Goal: Task Accomplishment & Management: Complete application form

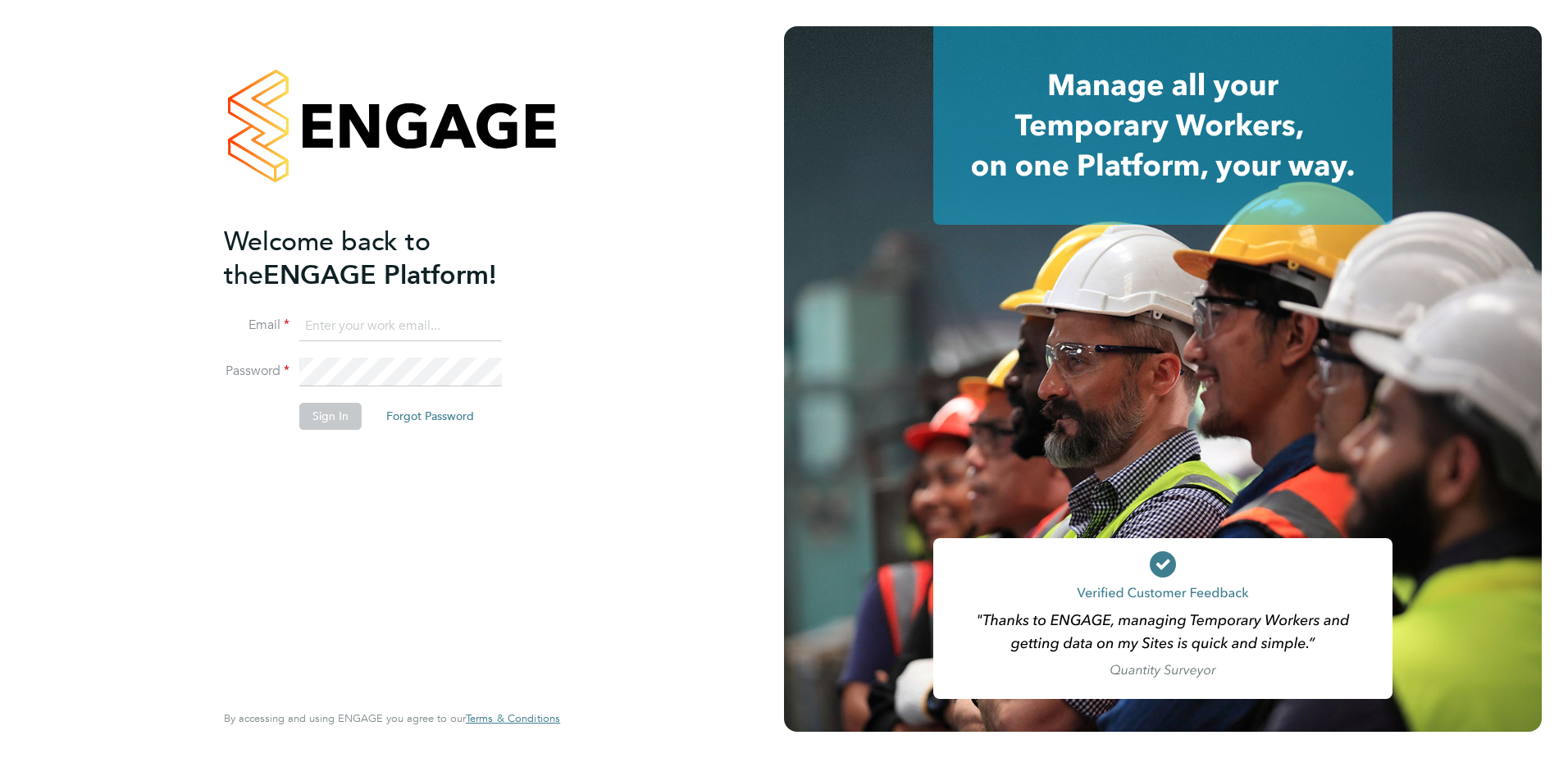
type input "[PERSON_NAME][EMAIL_ADDRESS][PERSON_NAME][DOMAIN_NAME]"
click at [339, 425] on button "Sign In" at bounding box center [330, 415] width 62 height 26
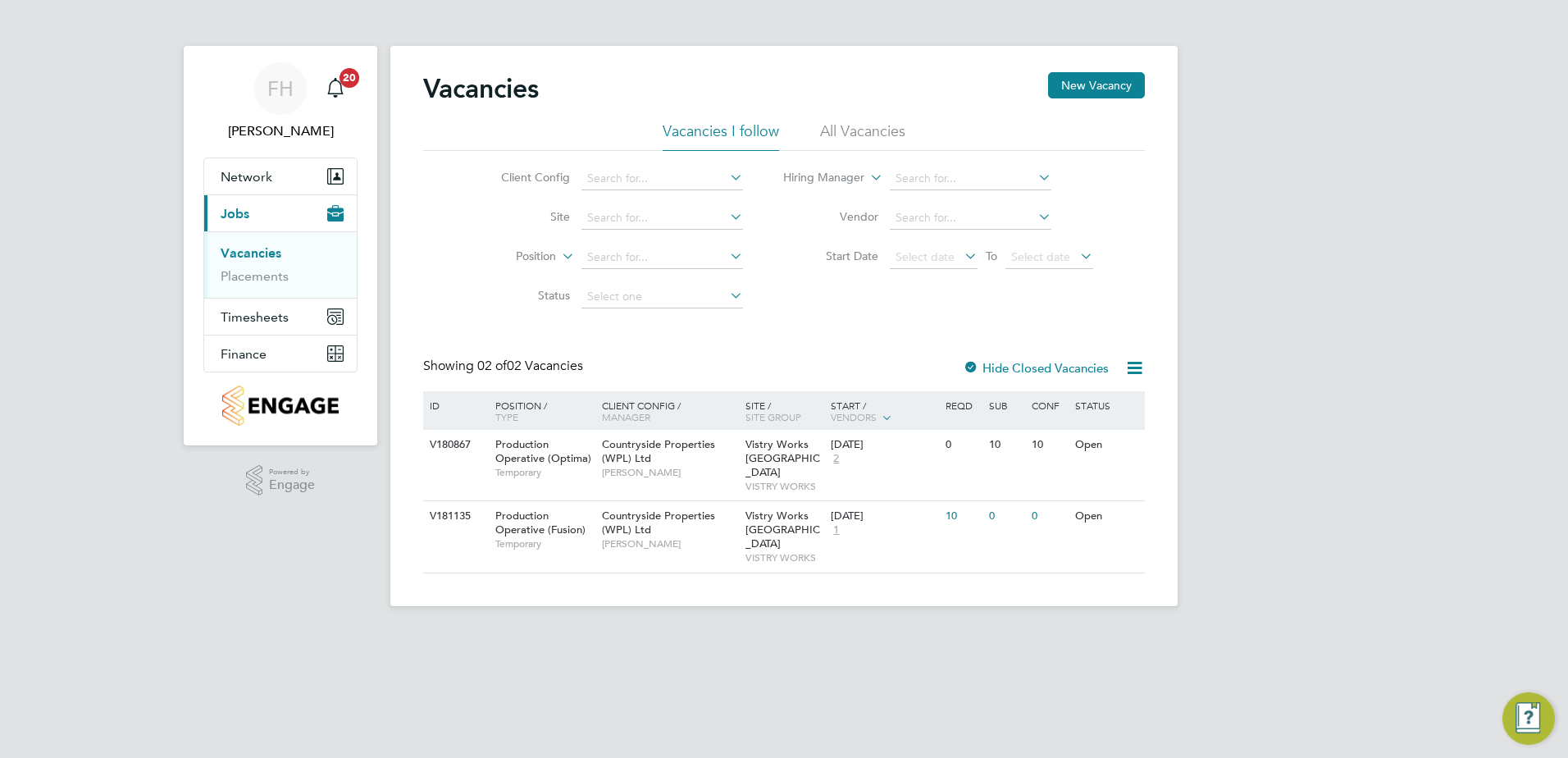
click at [889, 416] on icon at bounding box center [886, 416] width 15 height 15
click at [255, 250] on link "Vacancies" at bounding box center [251, 253] width 61 height 15
click at [256, 256] on link "Vacancies" at bounding box center [251, 253] width 61 height 15
click at [1102, 89] on button "New Vacancy" at bounding box center [1097, 85] width 97 height 26
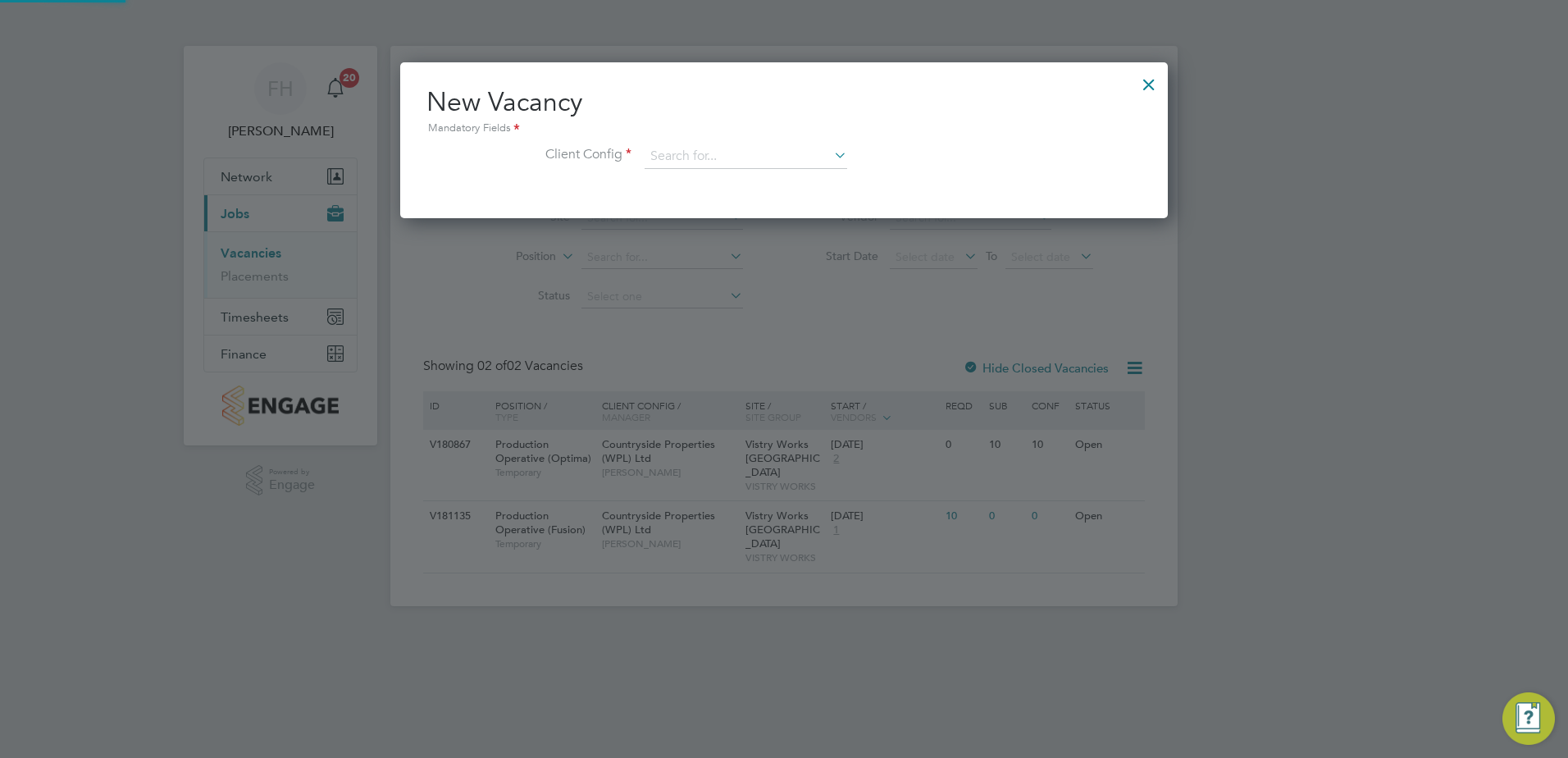
scroll to position [156, 769]
click at [830, 156] on icon at bounding box center [830, 155] width 0 height 23
click at [768, 329] on li "Countryside Properties (WPL) Ltd" at bounding box center [854, 336] width 420 height 22
type input "Countryside Properties (WPL) Ltd"
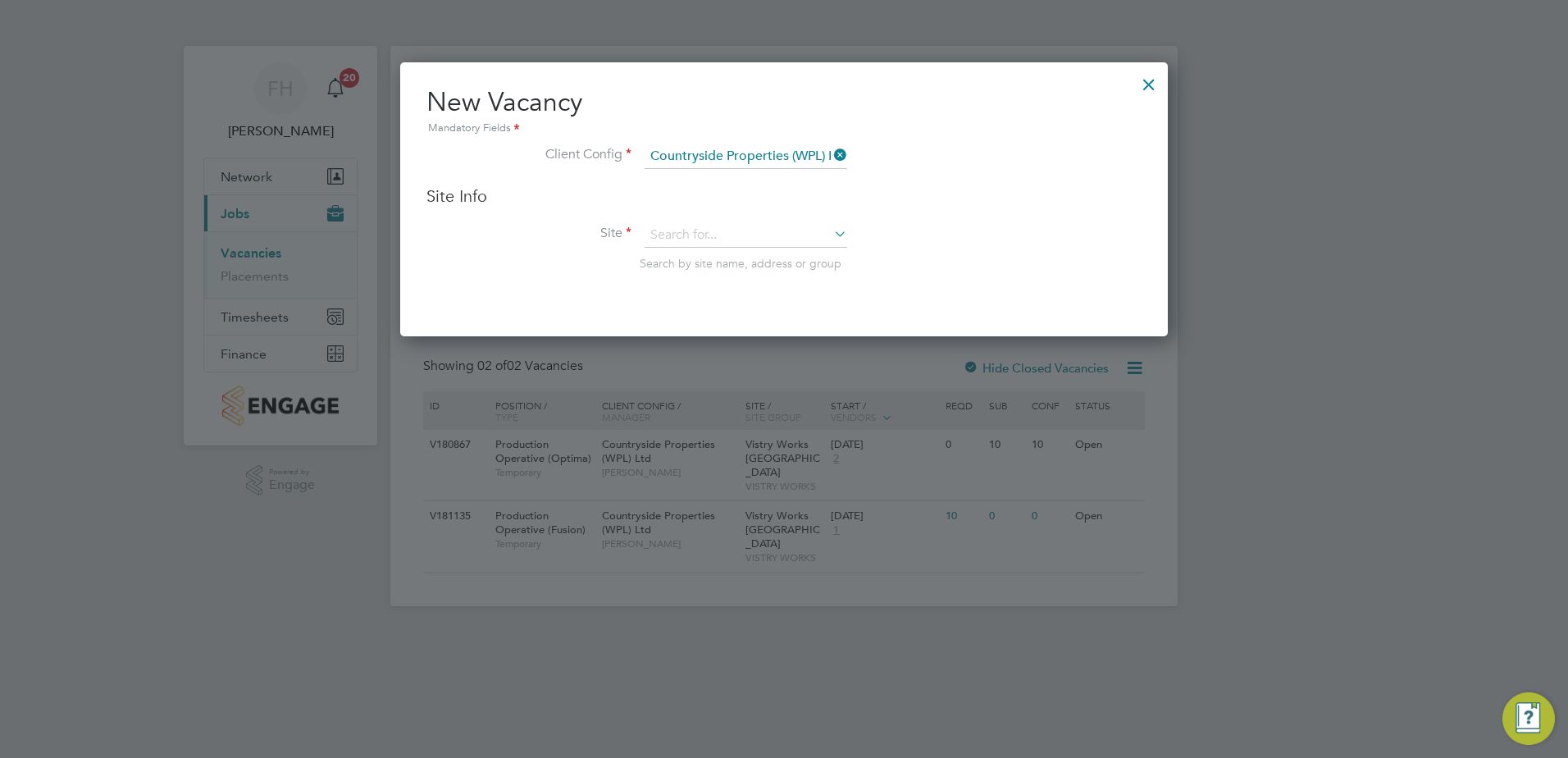
click at [830, 239] on icon at bounding box center [830, 234] width 0 height 23
click at [725, 264] on li "Vistry Works [GEOGRAPHIC_DATA]" at bounding box center [745, 258] width 204 height 22
type input "Vistry Works [GEOGRAPHIC_DATA]"
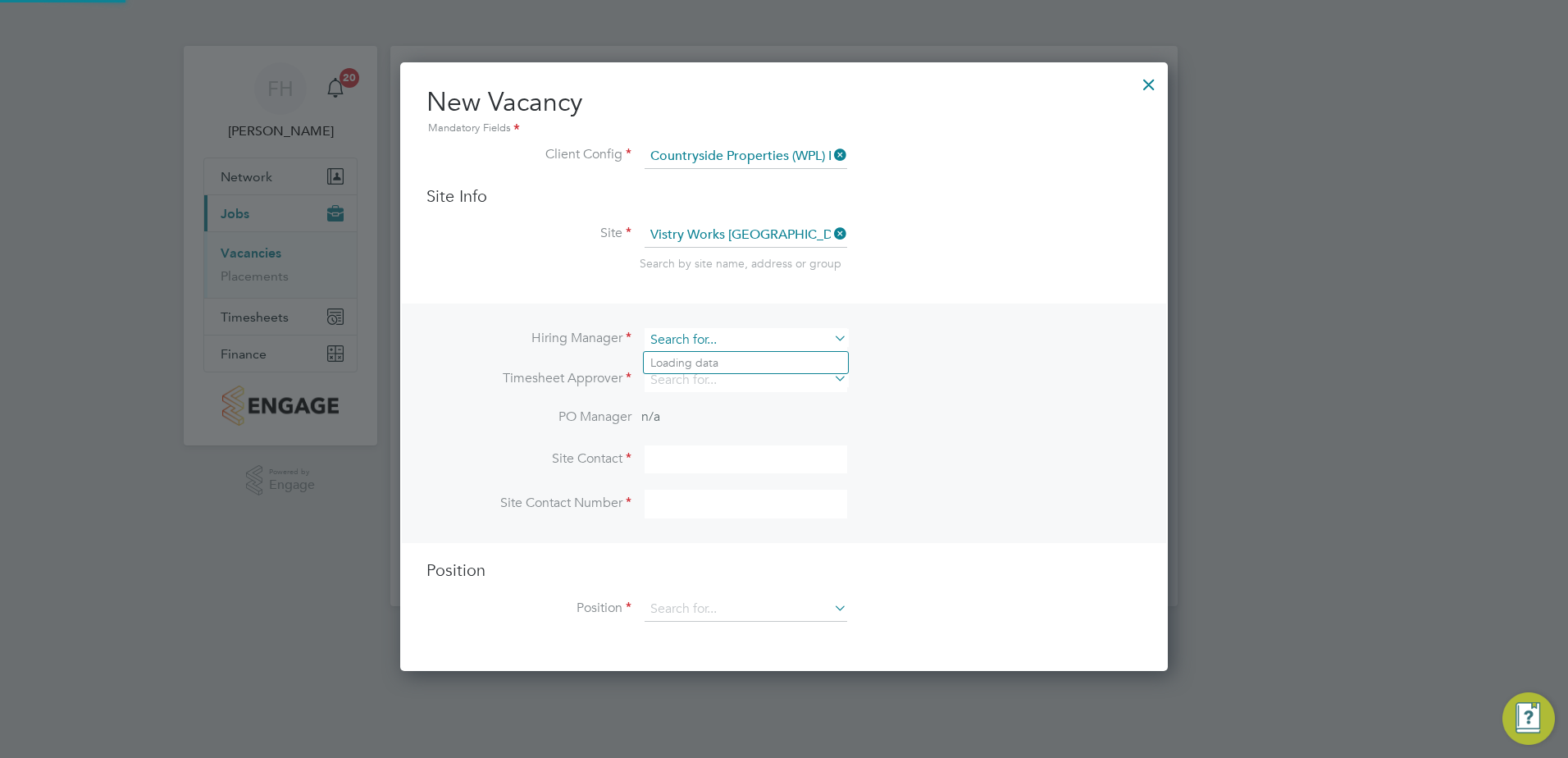
scroll to position [610, 769]
click at [757, 349] on input at bounding box center [745, 340] width 202 height 24
click at [755, 361] on li "[PERSON_NAME]" at bounding box center [745, 363] width 204 height 22
type input "[PERSON_NAME]"
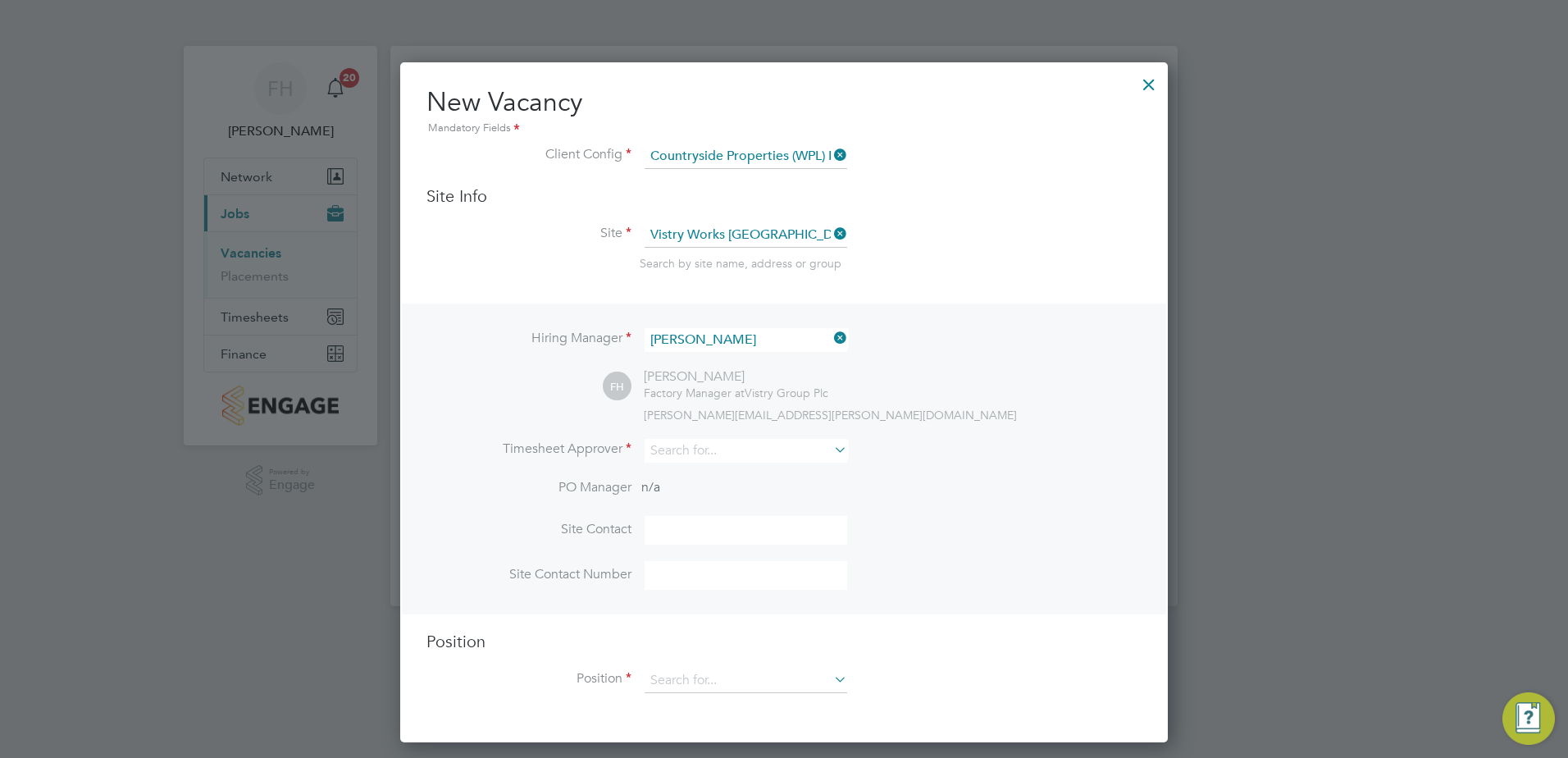
click at [830, 455] on icon at bounding box center [830, 450] width 0 height 23
click at [772, 476] on li "[PERSON_NAME]" at bounding box center [745, 474] width 204 height 22
type input "[PERSON_NAME]"
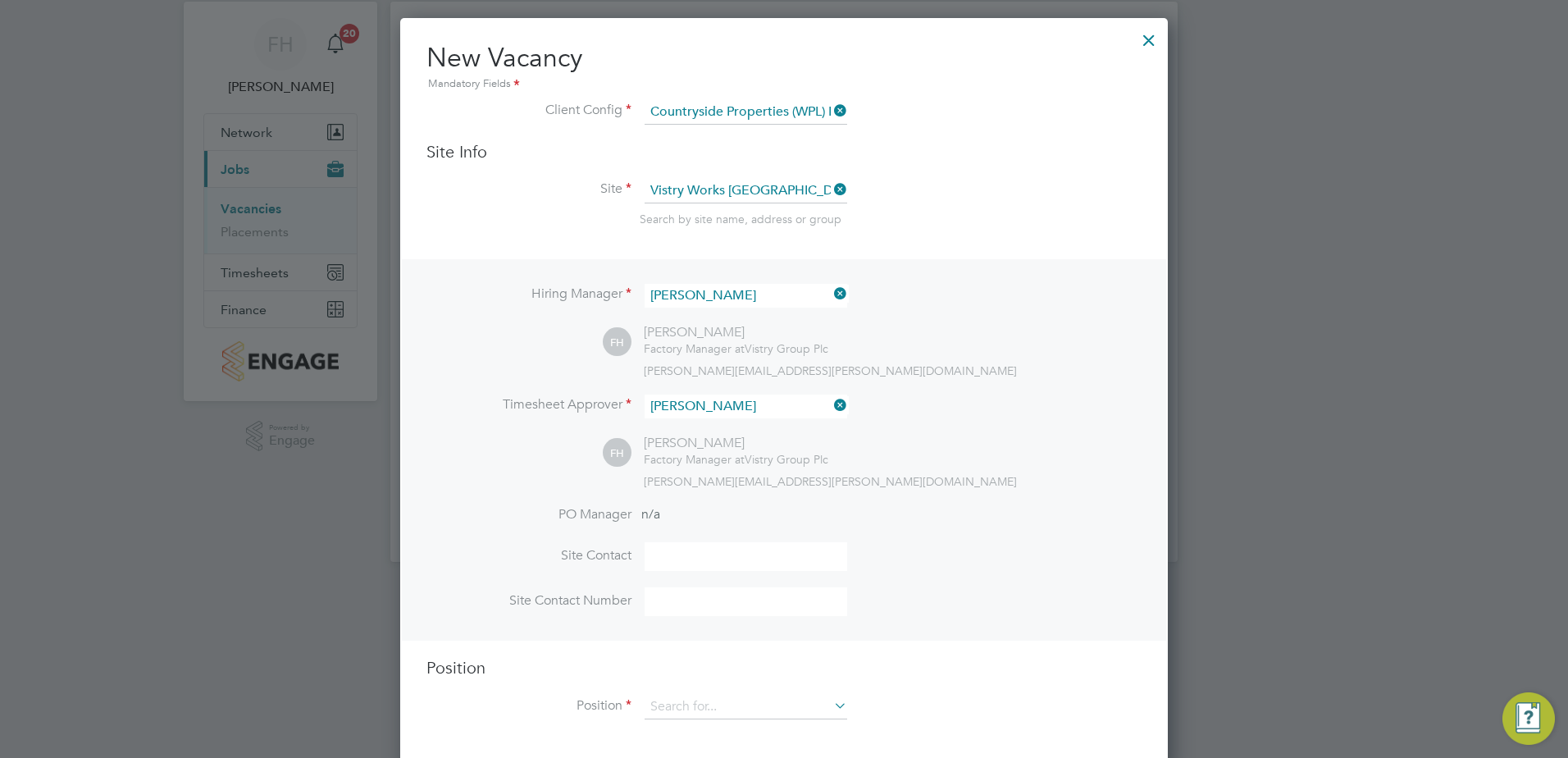
scroll to position [56, 0]
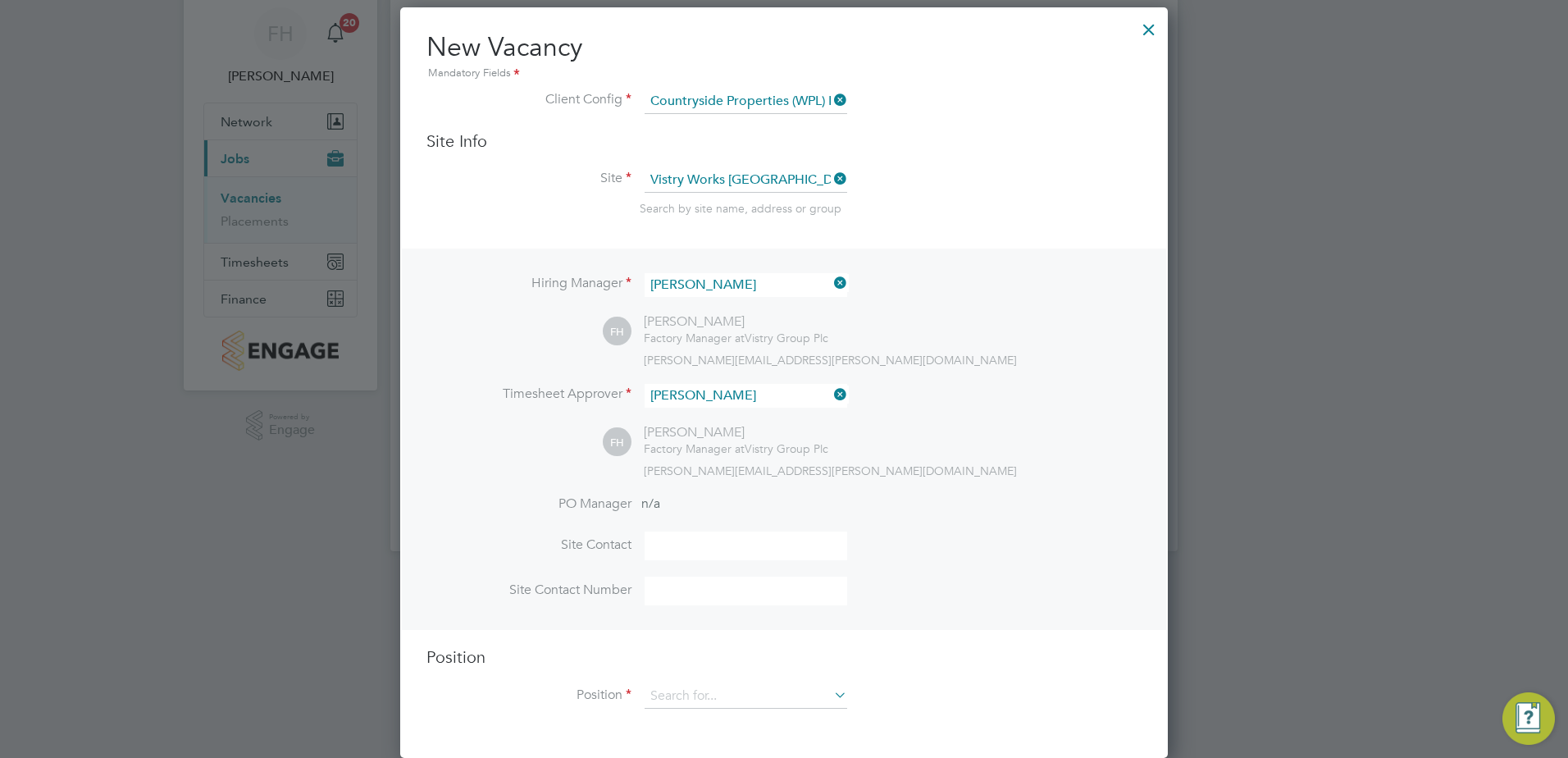
click at [694, 553] on input at bounding box center [745, 546] width 202 height 29
type input "[PERSON_NAME]"
type input "07341648721"
click at [830, 696] on icon at bounding box center [830, 695] width 0 height 23
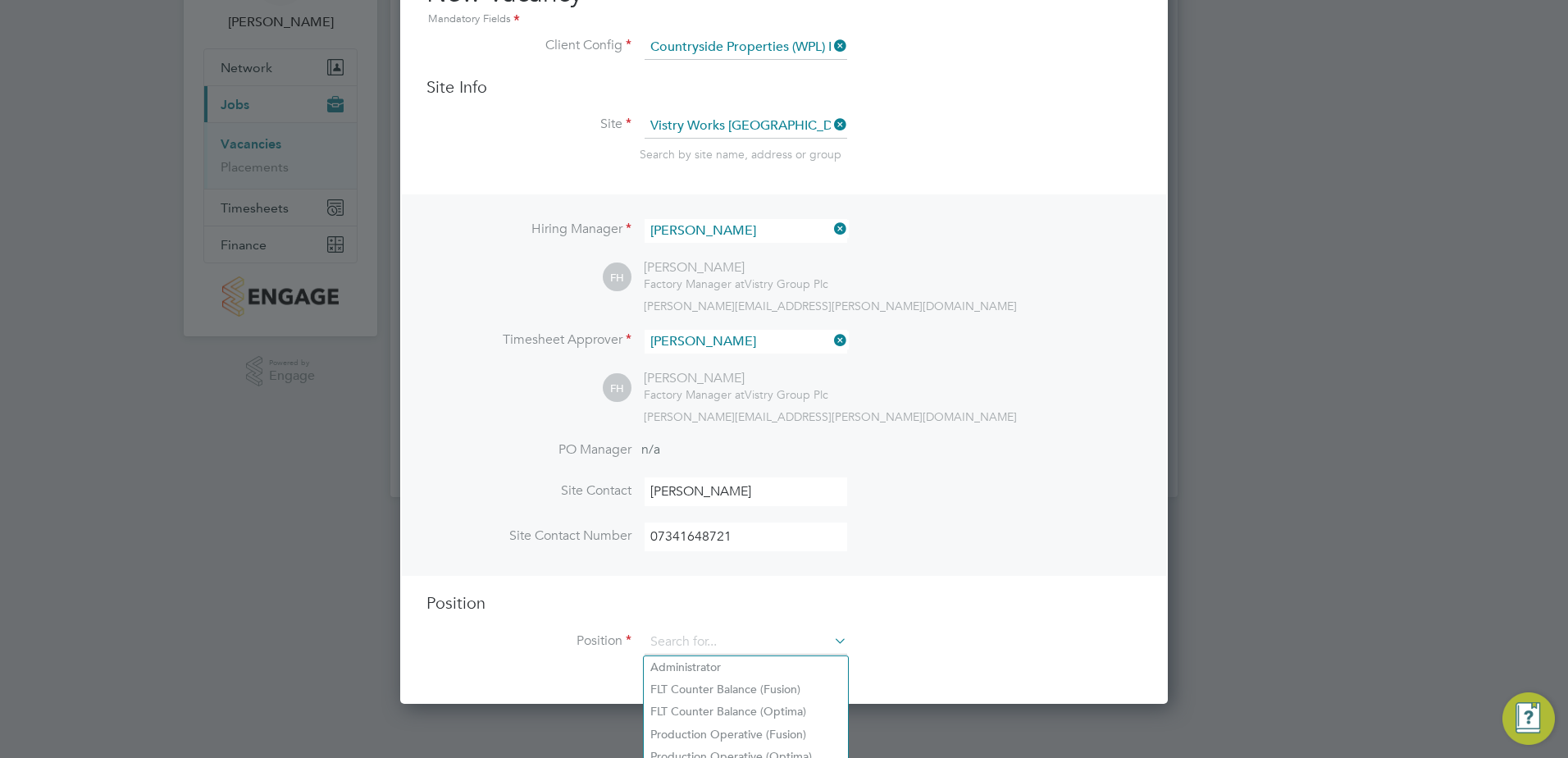
scroll to position [159, 0]
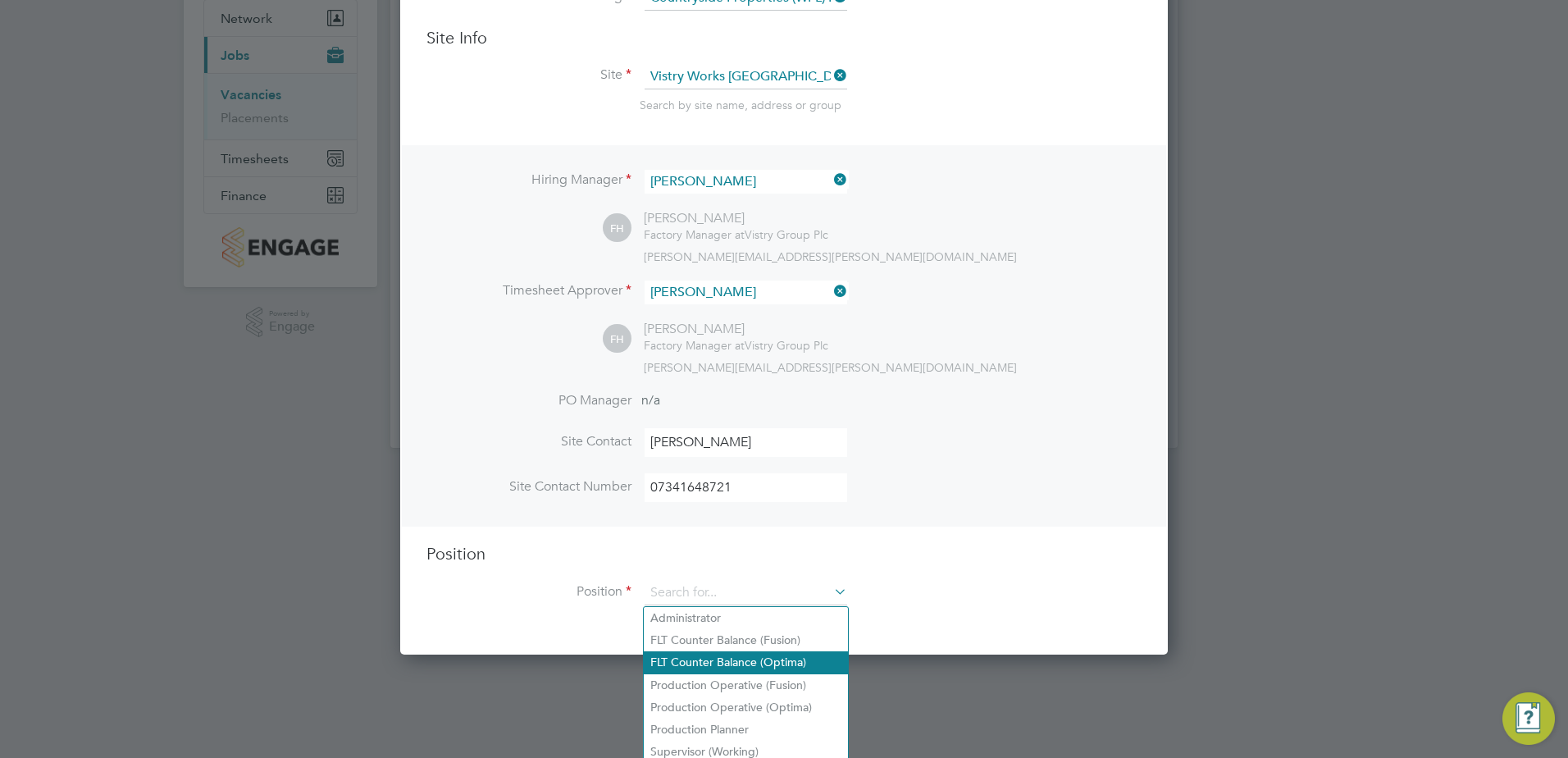
click at [749, 664] on li "FLT Counter Balance (Optima)" at bounding box center [745, 662] width 204 height 22
type input "FLT Counter Balance (Optima)"
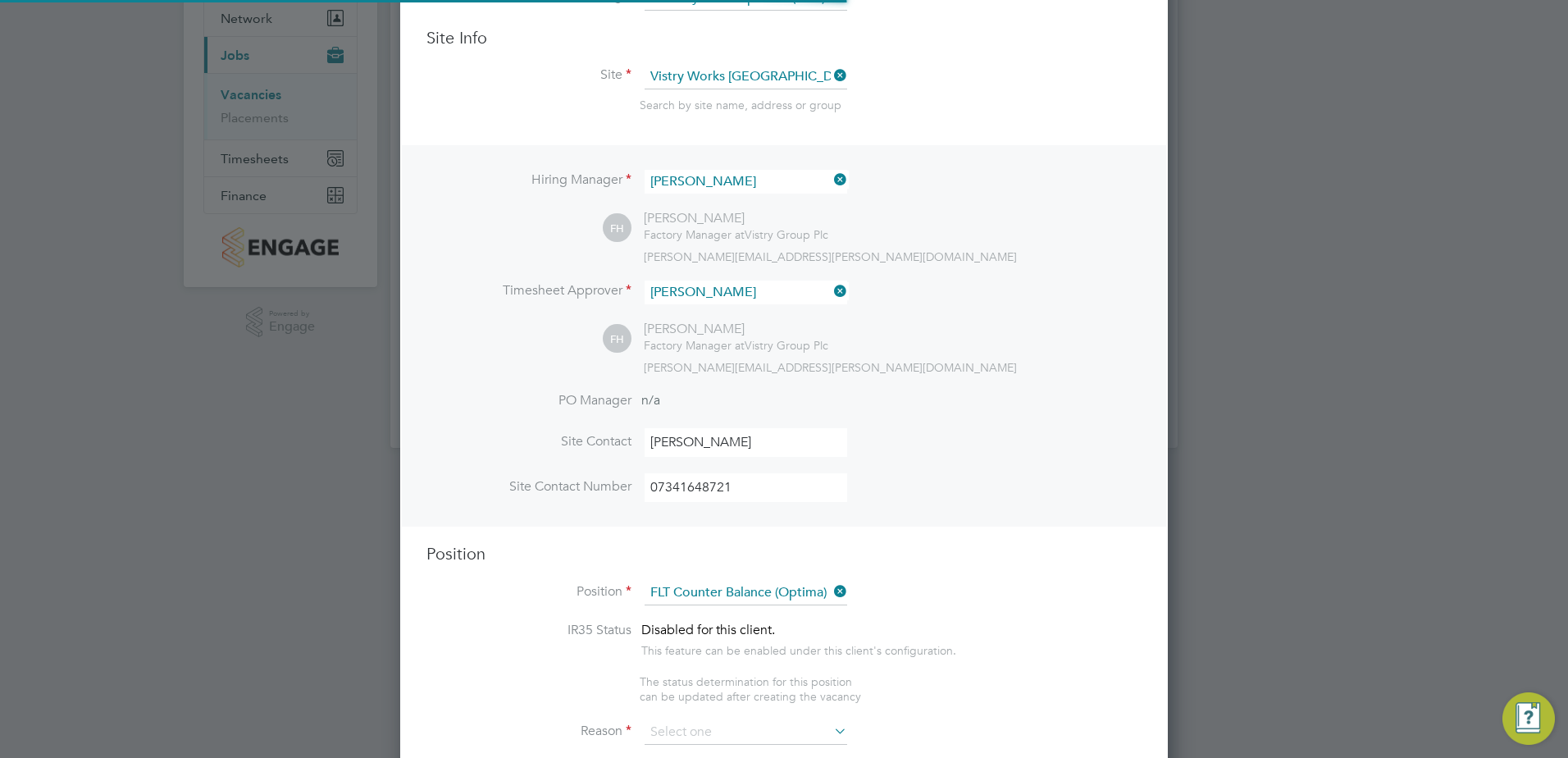
type textarea "Unloading vehicles carrying inbound goods.Locating goods into cantilever rackin…"
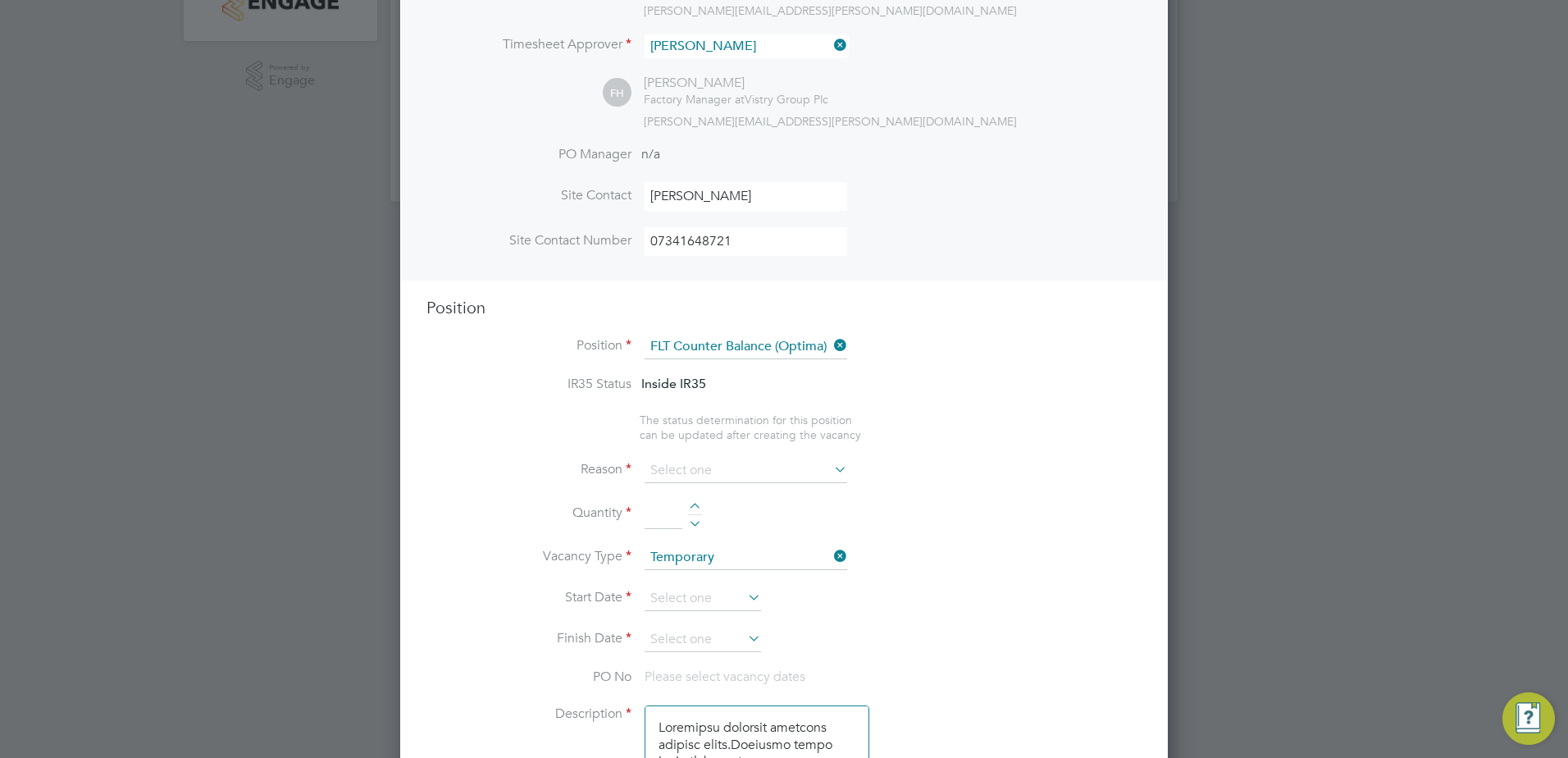
click at [830, 466] on icon at bounding box center [830, 470] width 0 height 23
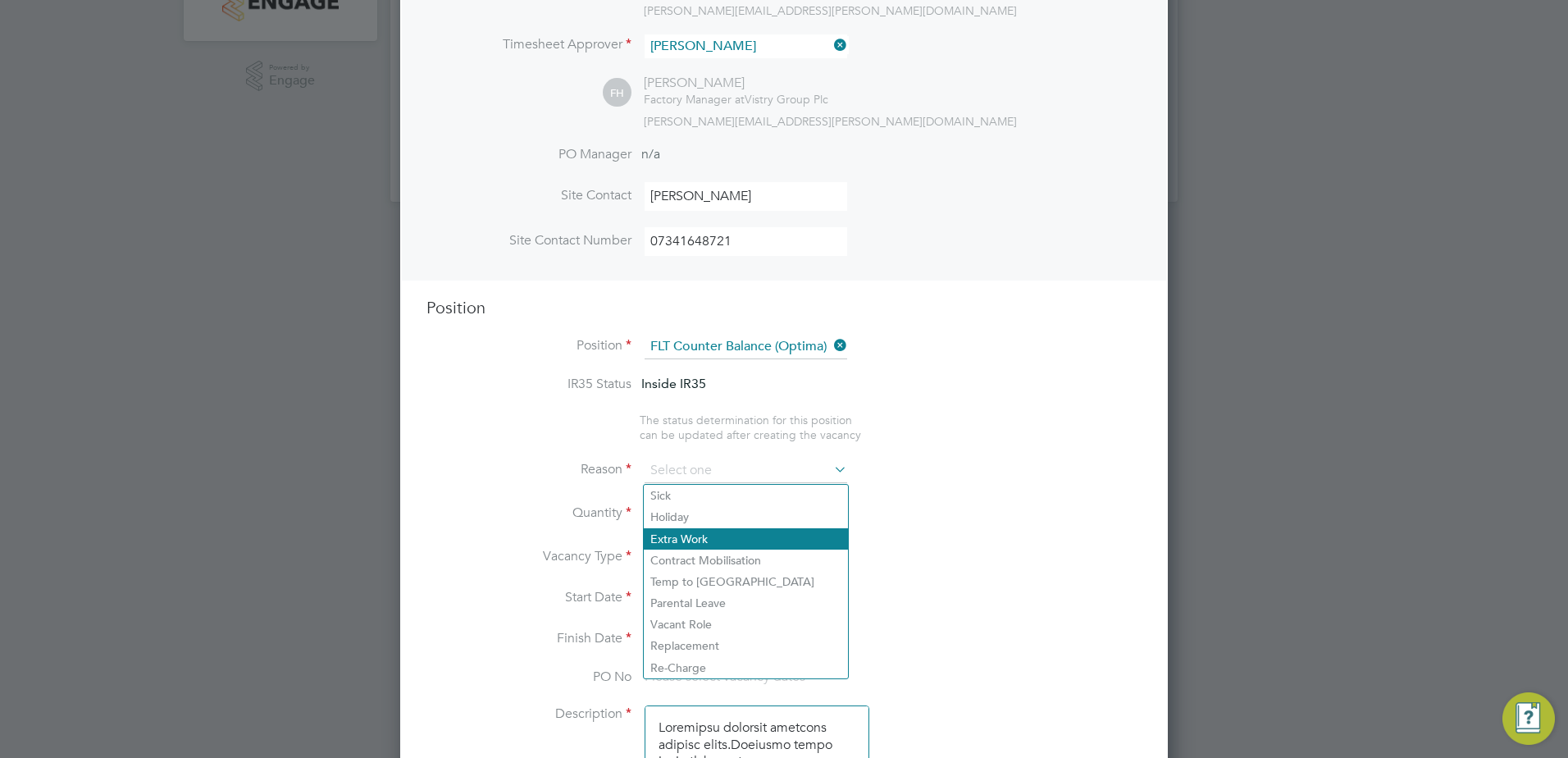
click at [712, 533] on li "Extra Work" at bounding box center [745, 539] width 204 height 21
type input "Extra Work"
click at [690, 535] on li "Extra Work" at bounding box center [745, 539] width 204 height 21
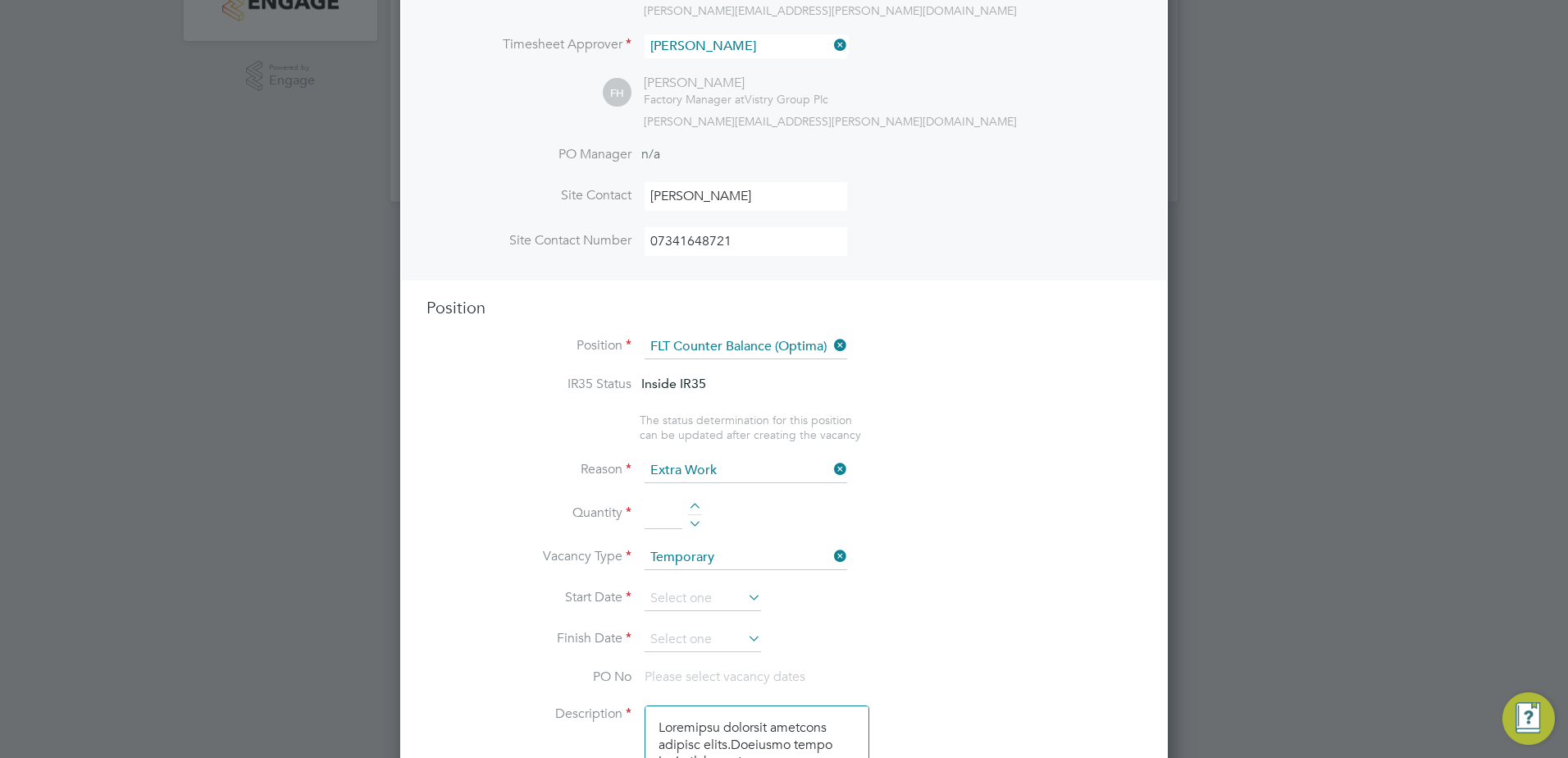
click at [1009, 537] on li "Quantity" at bounding box center [784, 522] width 715 height 45
click at [697, 508] on div at bounding box center [695, 508] width 14 height 12
type input "1"
click at [965, 588] on li "Start Date" at bounding box center [784, 607] width 715 height 41
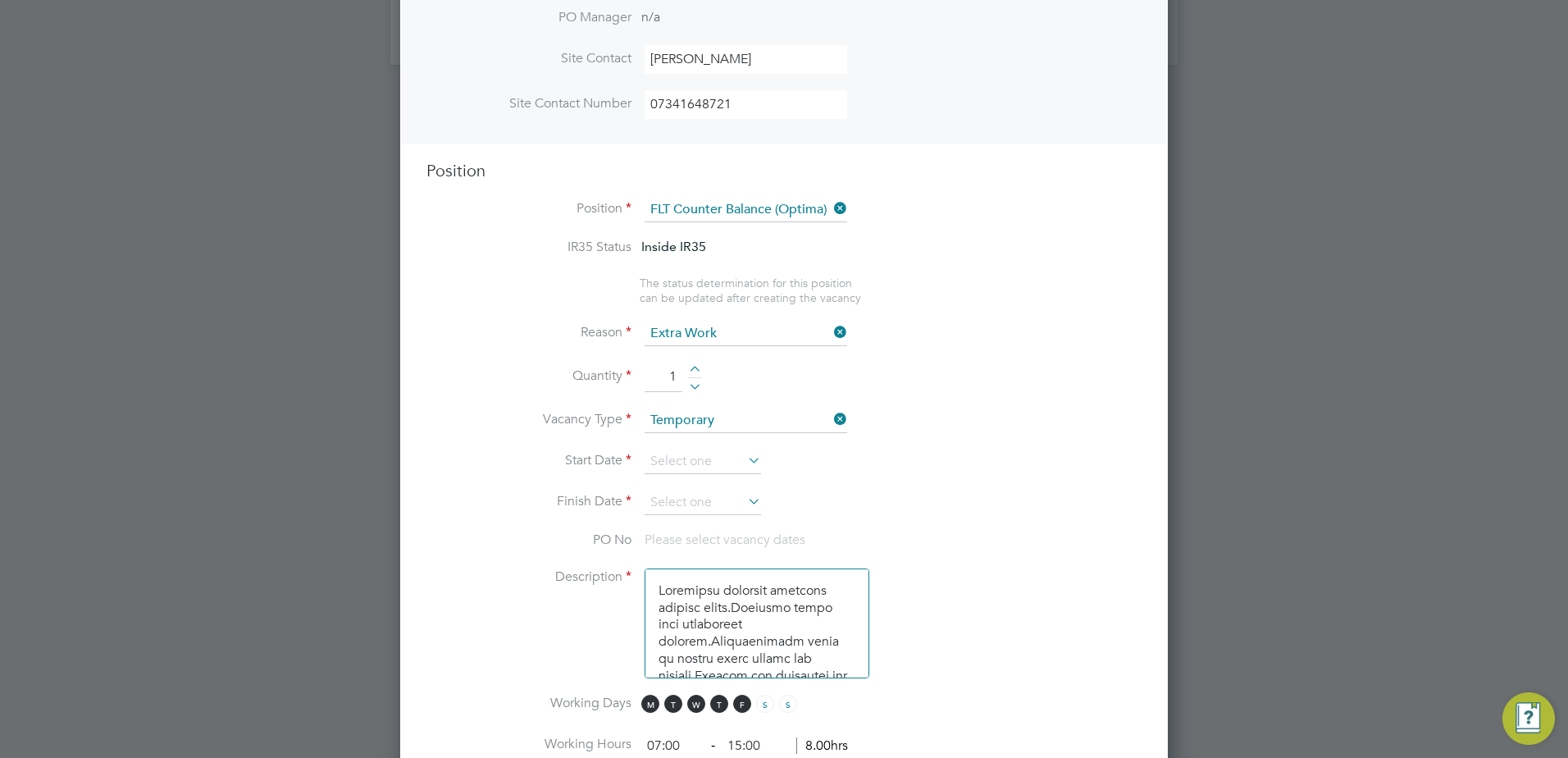
scroll to position [568, 0]
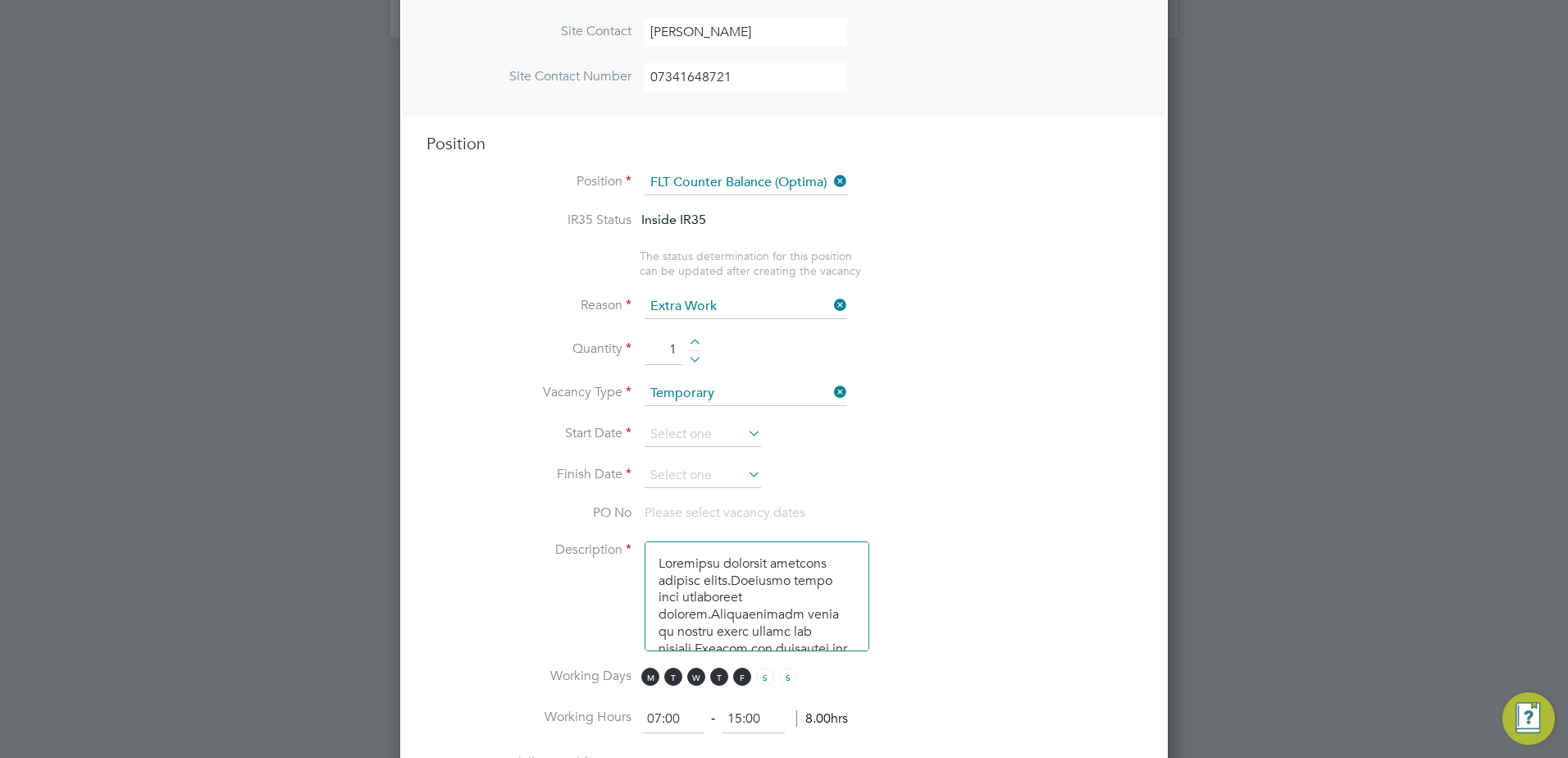
click at [744, 437] on icon at bounding box center [744, 434] width 0 height 23
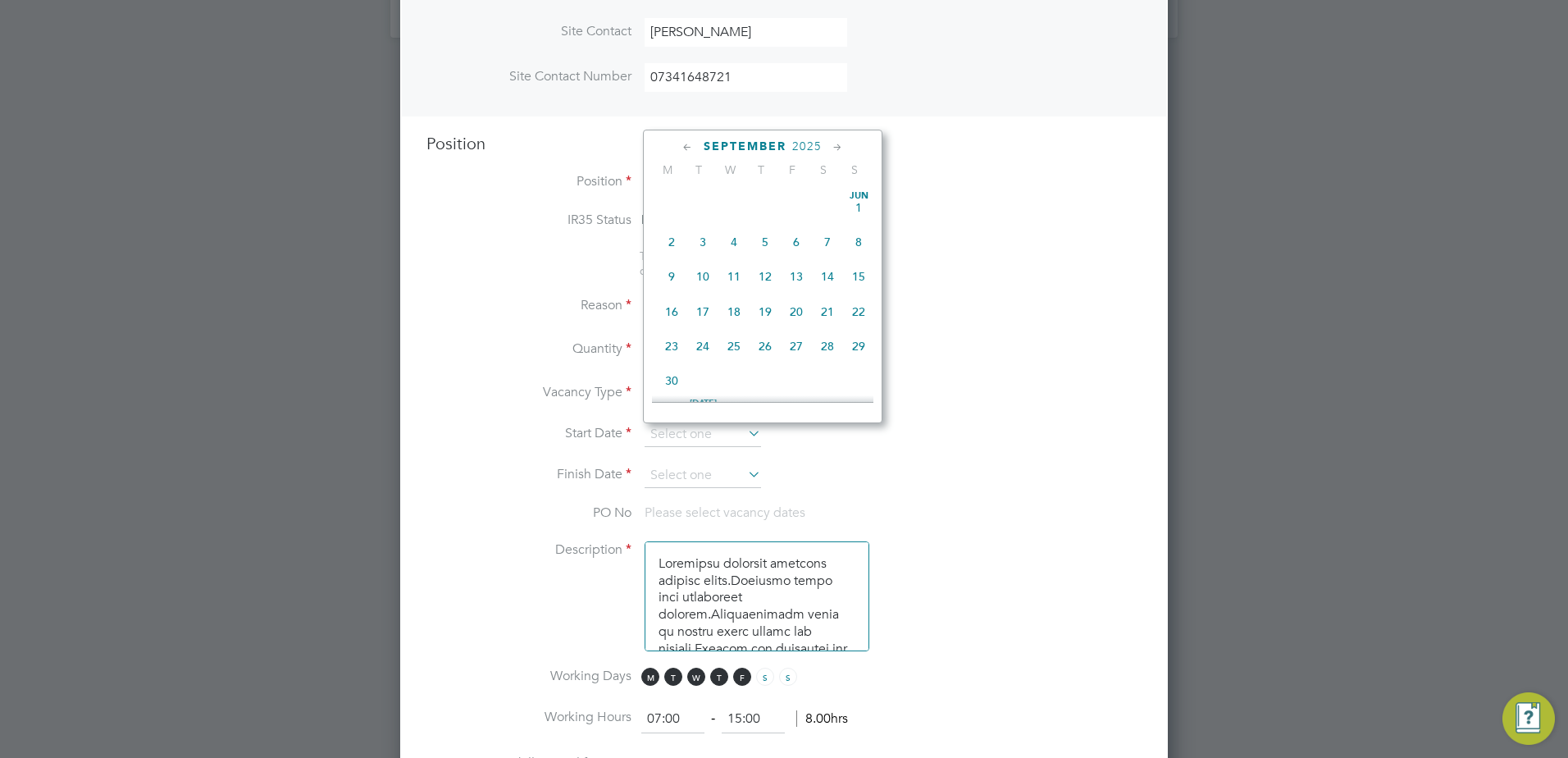
scroll to position [604, 0]
click at [678, 310] on span "29" at bounding box center [672, 296] width 31 height 31
type input "[DATE]"
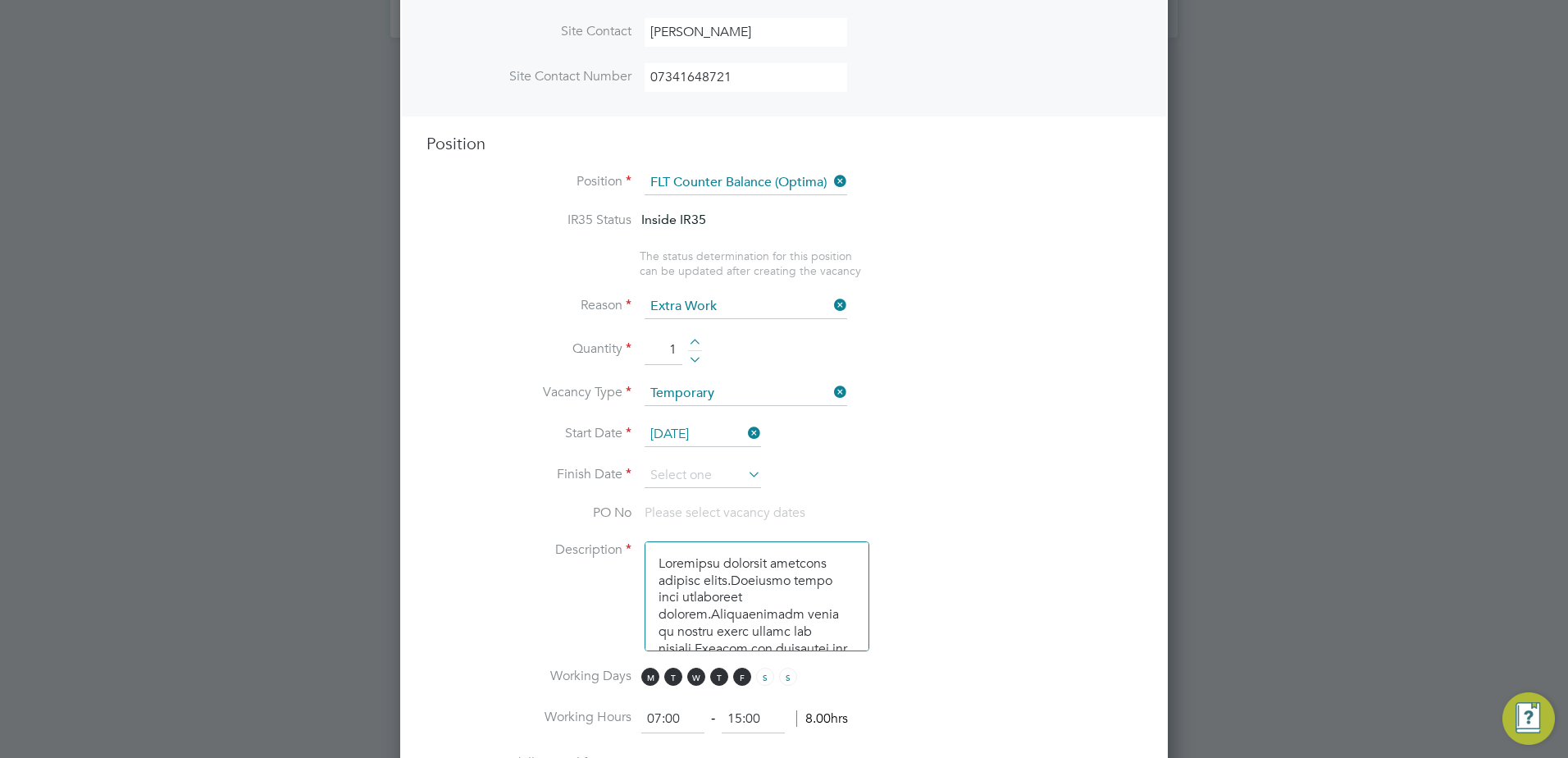
click at [744, 470] on icon at bounding box center [744, 474] width 0 height 23
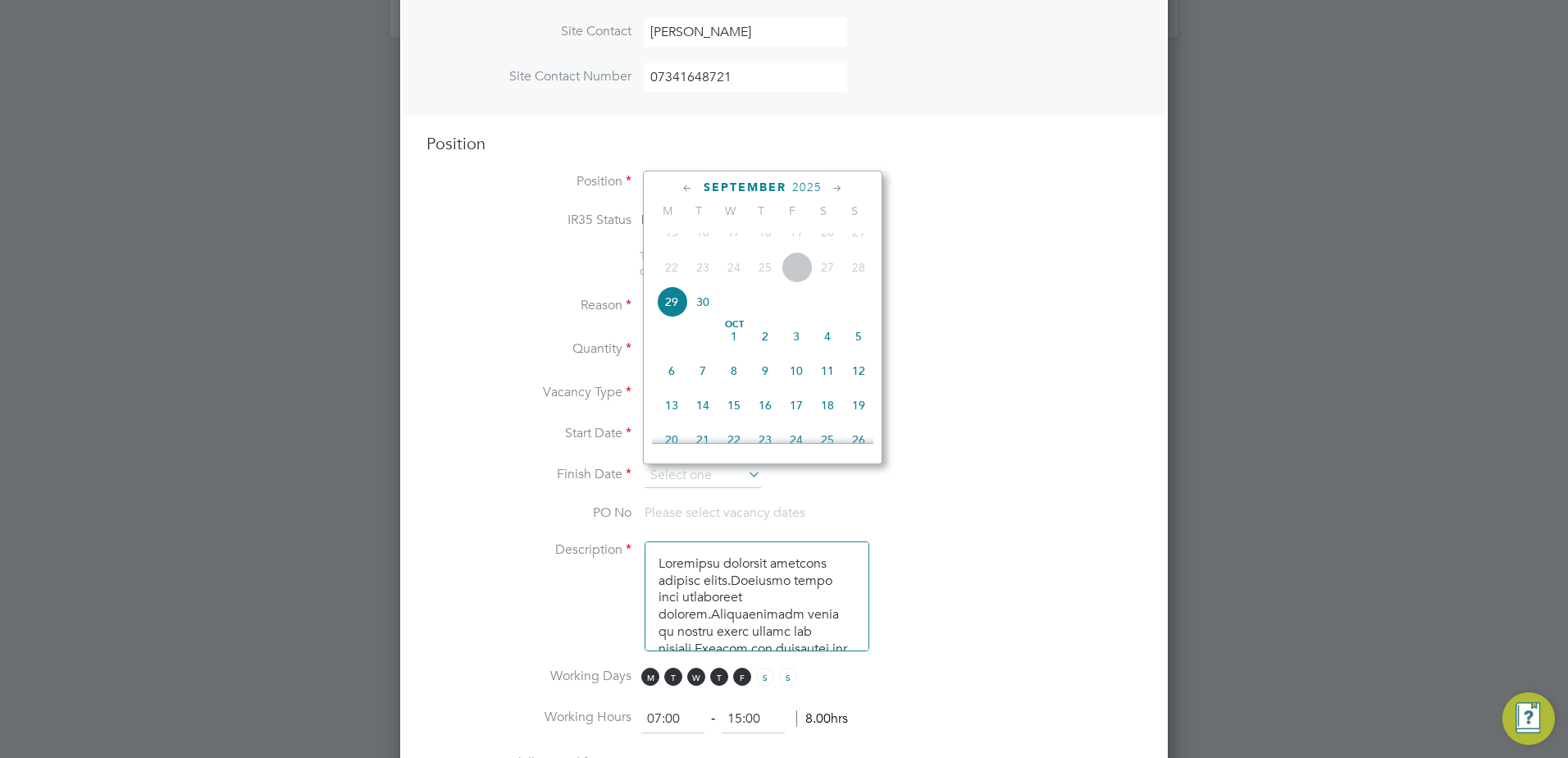
click at [838, 186] on icon at bounding box center [838, 189] width 15 height 18
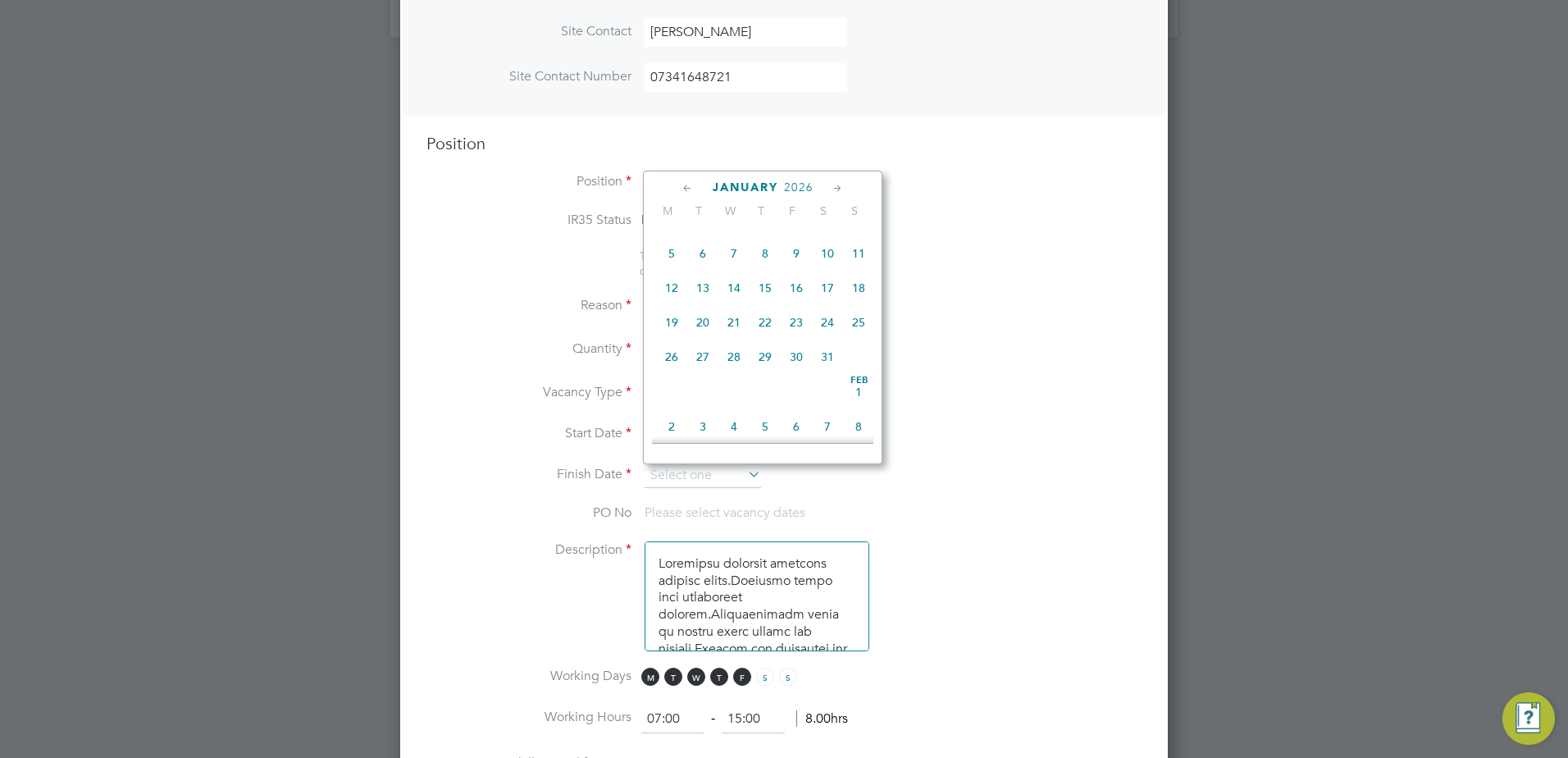
click at [838, 186] on icon at bounding box center [838, 189] width 15 height 18
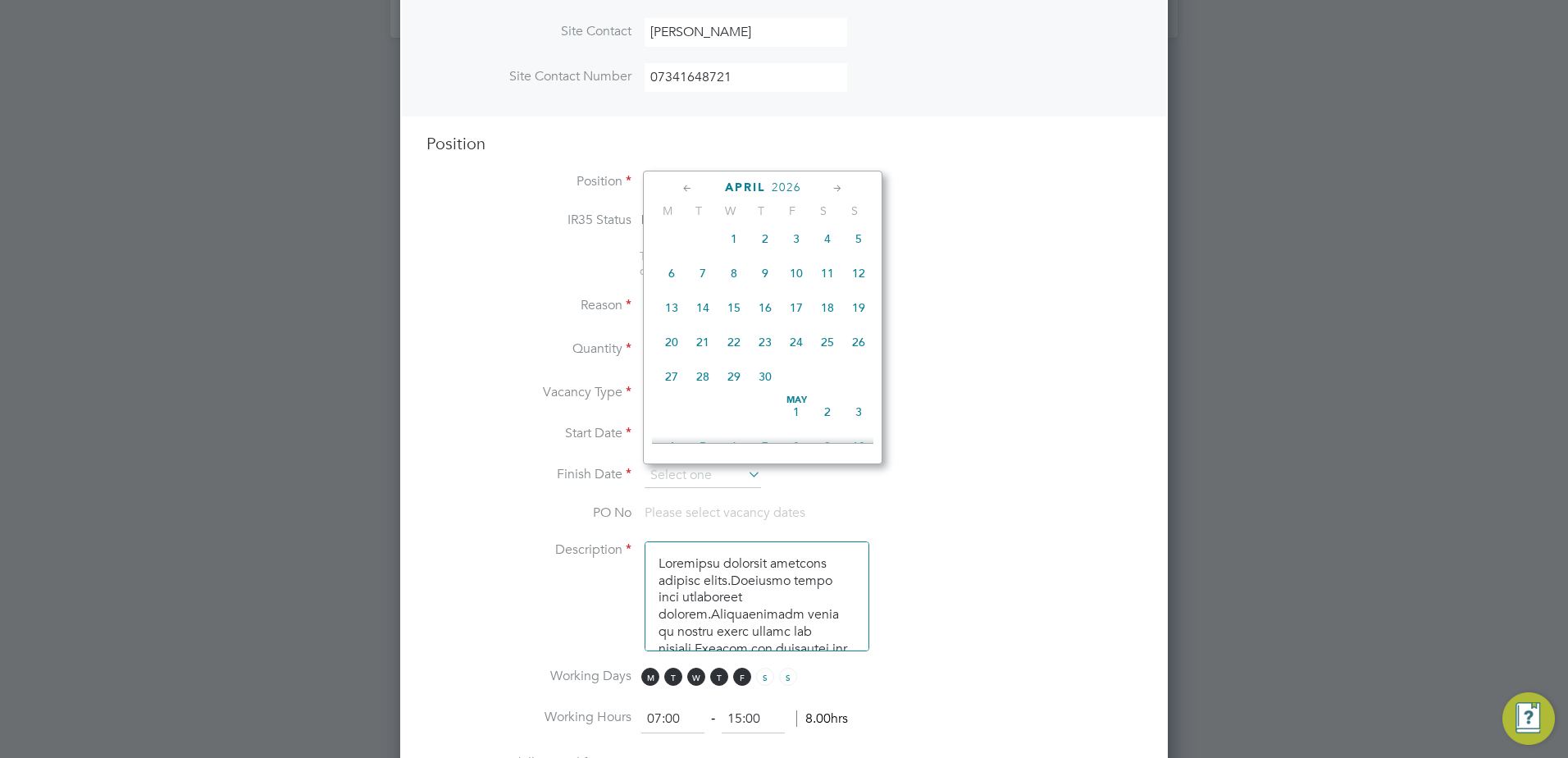
click at [838, 186] on icon at bounding box center [838, 189] width 15 height 18
